Goal: Information Seeking & Learning: Learn about a topic

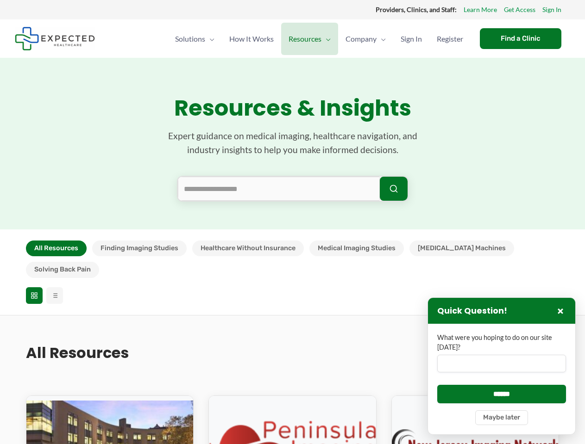
click at [292, 222] on section "Resources & Insights Expert guidance on medical imaging, healthcare navigation,…" at bounding box center [292, 144] width 585 height 172
click at [56, 249] on button "All Resources" at bounding box center [56, 249] width 61 height 16
click at [139, 249] on button "Finding Imaging Studies" at bounding box center [139, 249] width 94 height 16
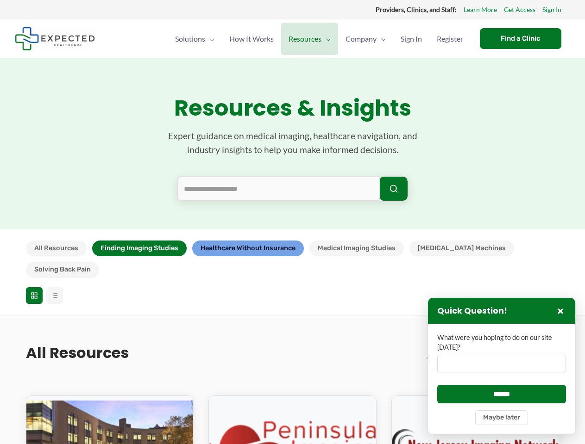
click at [247, 249] on button "Healthcare Without Insurance" at bounding box center [248, 249] width 112 height 16
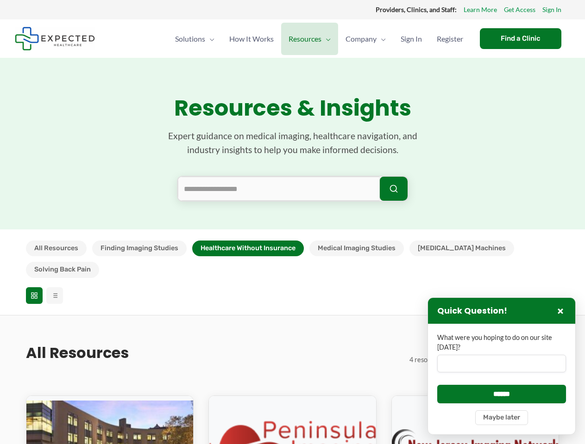
click at [356, 249] on button "Medical Imaging Studies" at bounding box center [356, 249] width 94 height 16
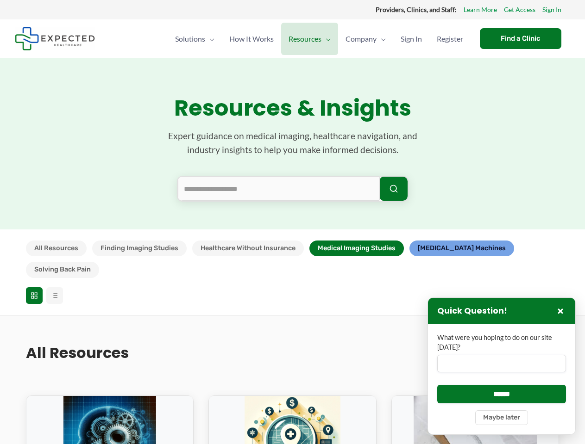
click at [440, 249] on button "[MEDICAL_DATA] Machines" at bounding box center [461, 249] width 105 height 16
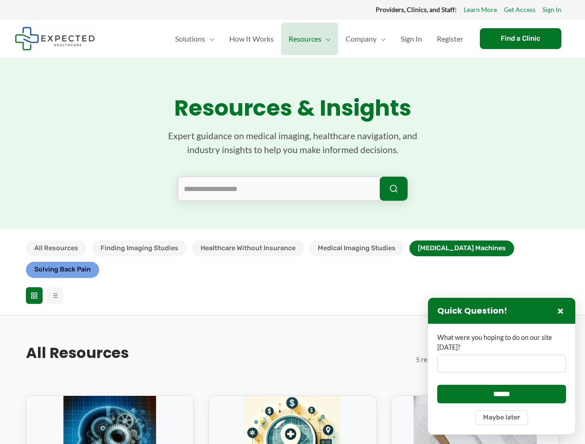
click at [99, 262] on button "Solving Back Pain" at bounding box center [62, 270] width 73 height 16
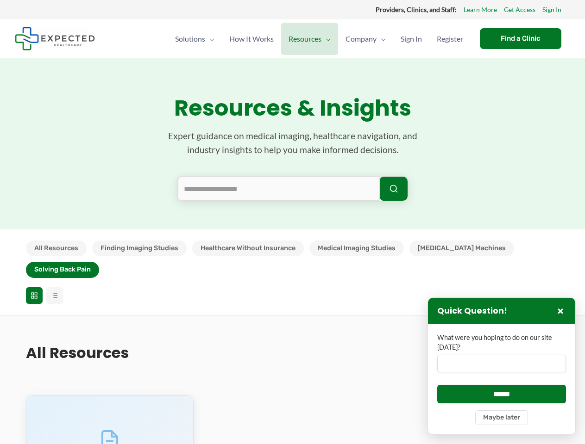
click at [34, 292] on icon at bounding box center [34, 295] width 7 height 7
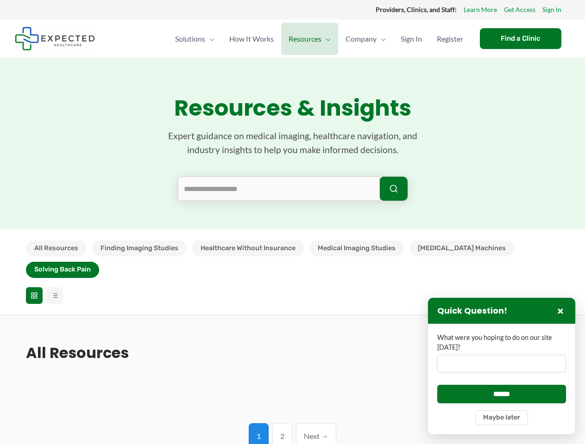
click at [55, 296] on line at bounding box center [55, 296] width 4 height 0
click at [501, 366] on input "What were you hoping to do on our site [DATE]?" at bounding box center [501, 364] width 129 height 18
